Goal: Transaction & Acquisition: Purchase product/service

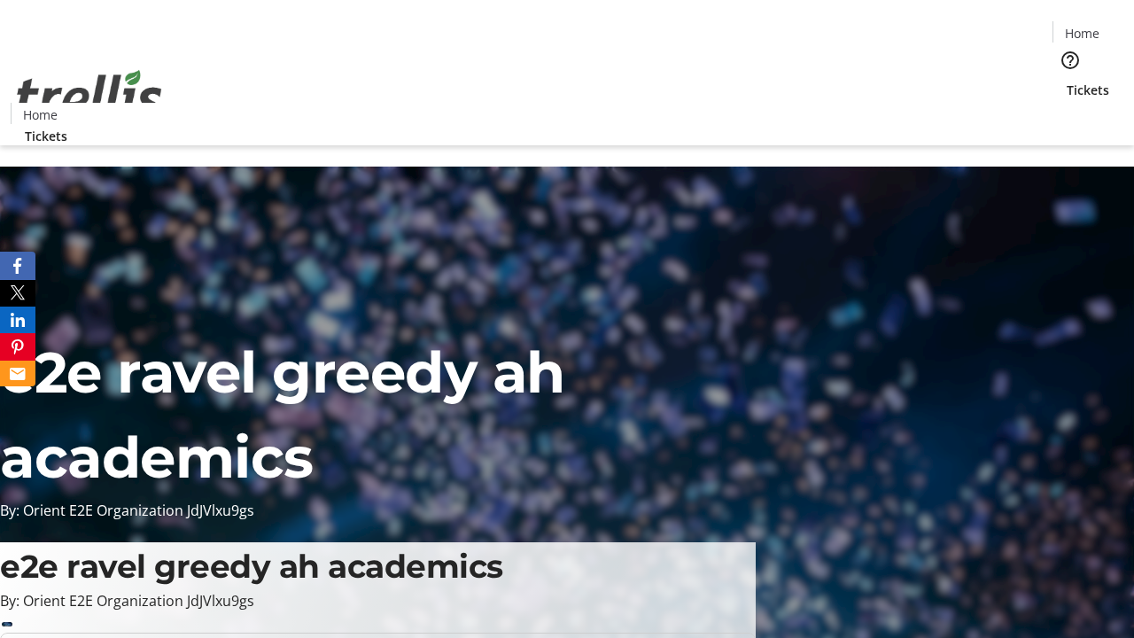
click at [1067, 81] on span "Tickets" at bounding box center [1088, 90] width 43 height 19
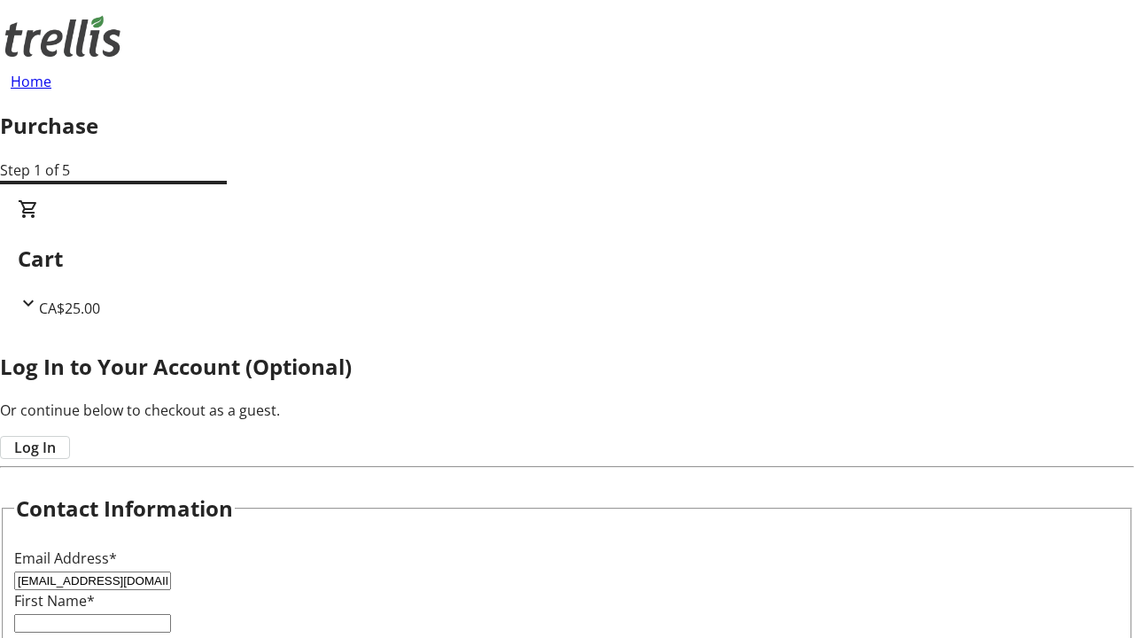
type input "[EMAIL_ADDRESS][DOMAIN_NAME]"
type input "Bailee"
type input "[PERSON_NAME]"
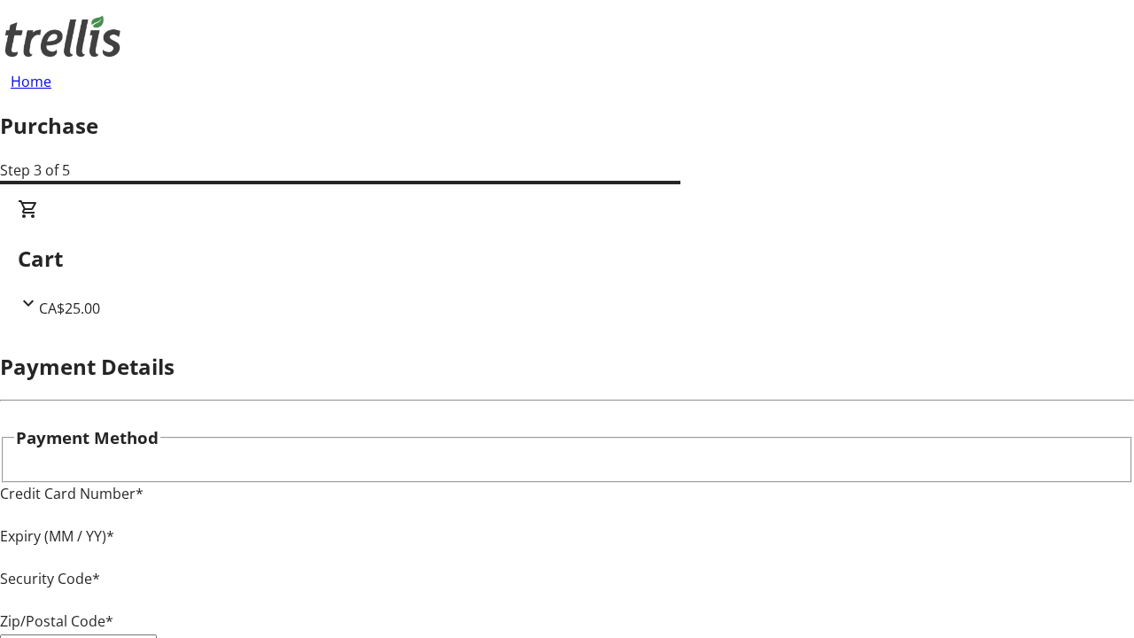
type input "V1Y 0C2"
